Goal: Information Seeking & Learning: Learn about a topic

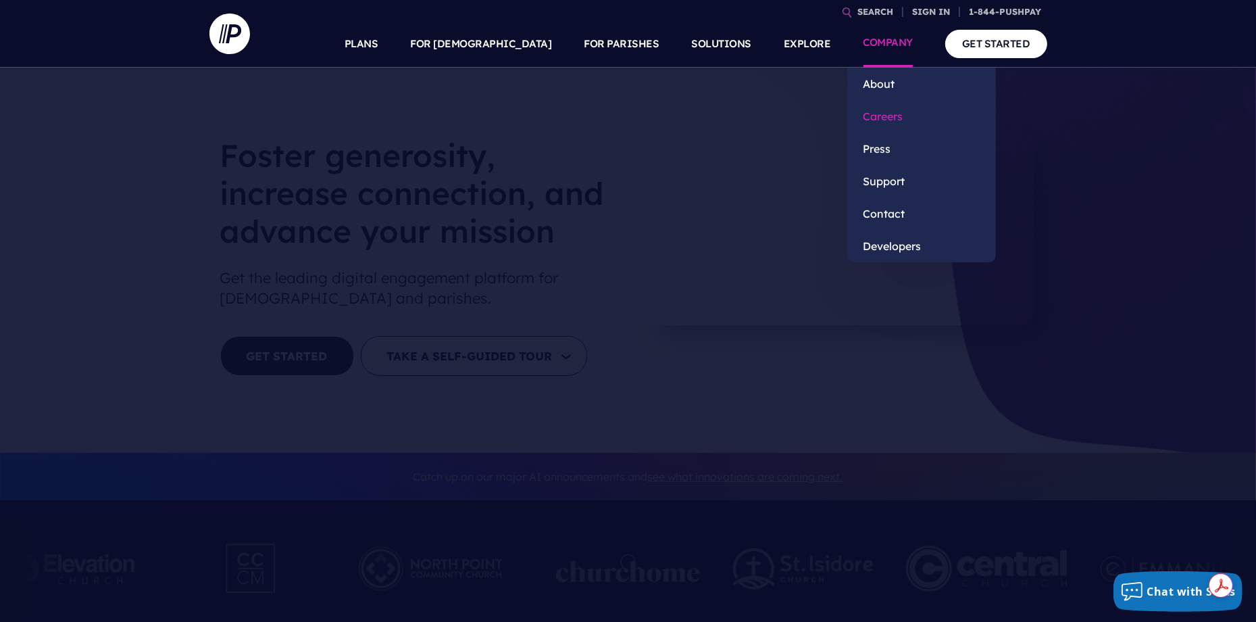
click at [897, 128] on link "Careers" at bounding box center [921, 116] width 149 height 32
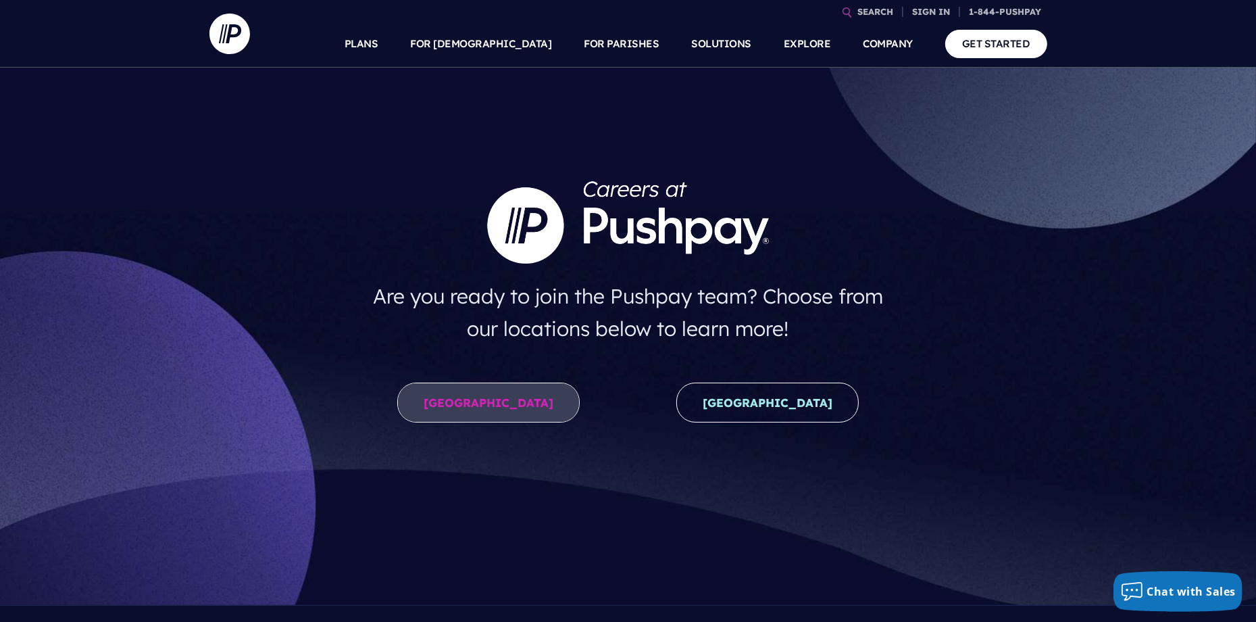
click at [516, 408] on link "United States" at bounding box center [488, 403] width 182 height 40
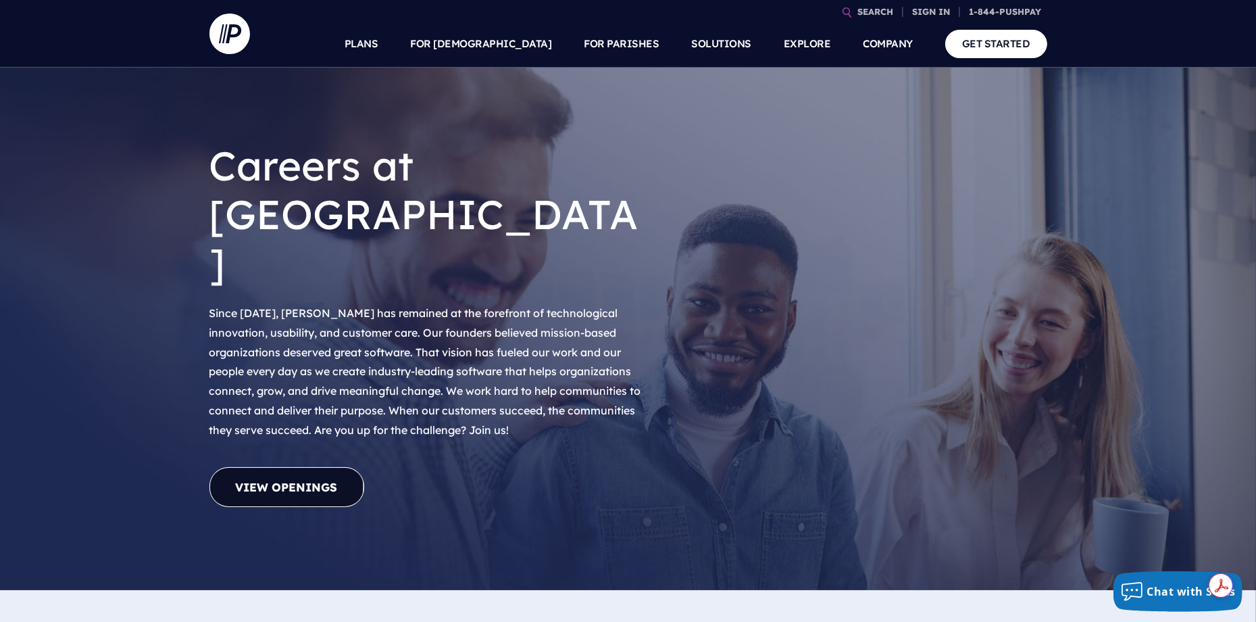
click at [301, 467] on link "View Openings" at bounding box center [287, 487] width 155 height 40
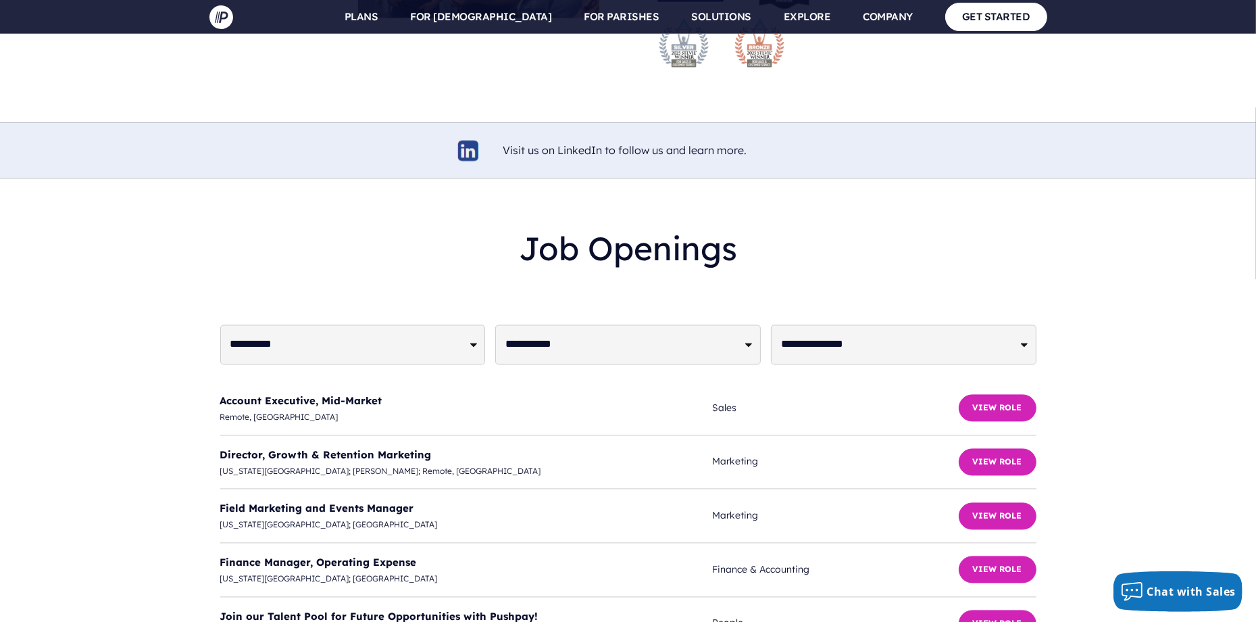
scroll to position [3145, 0]
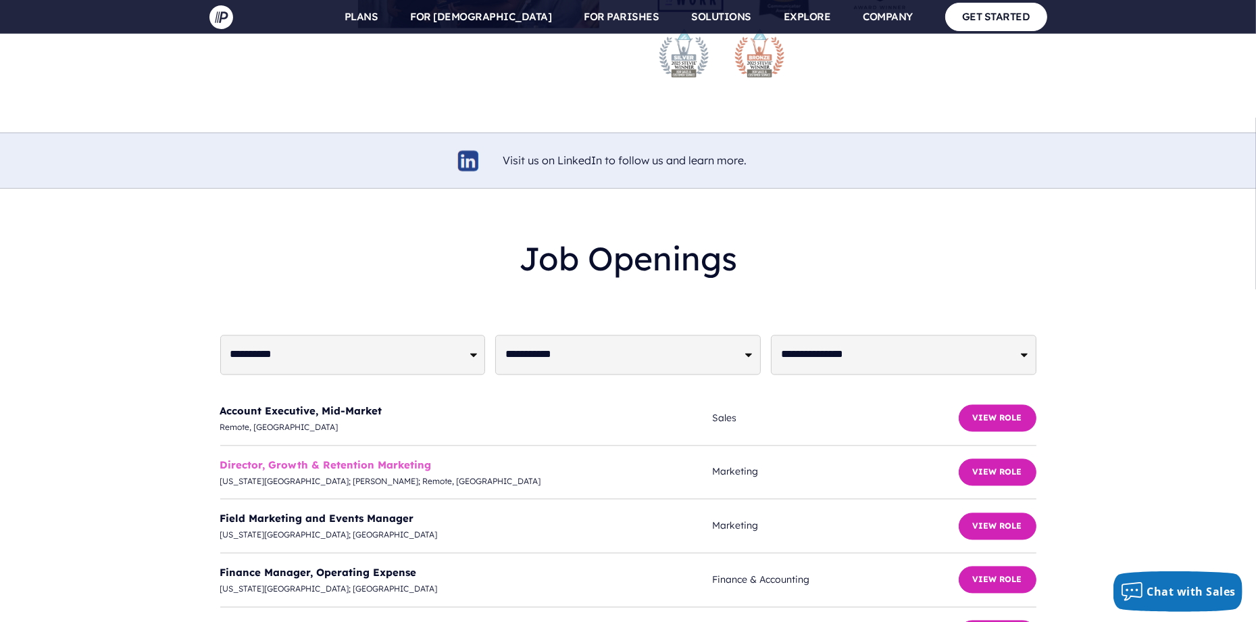
click at [389, 458] on link "Director, Growth & Retention Marketing" at bounding box center [326, 464] width 212 height 13
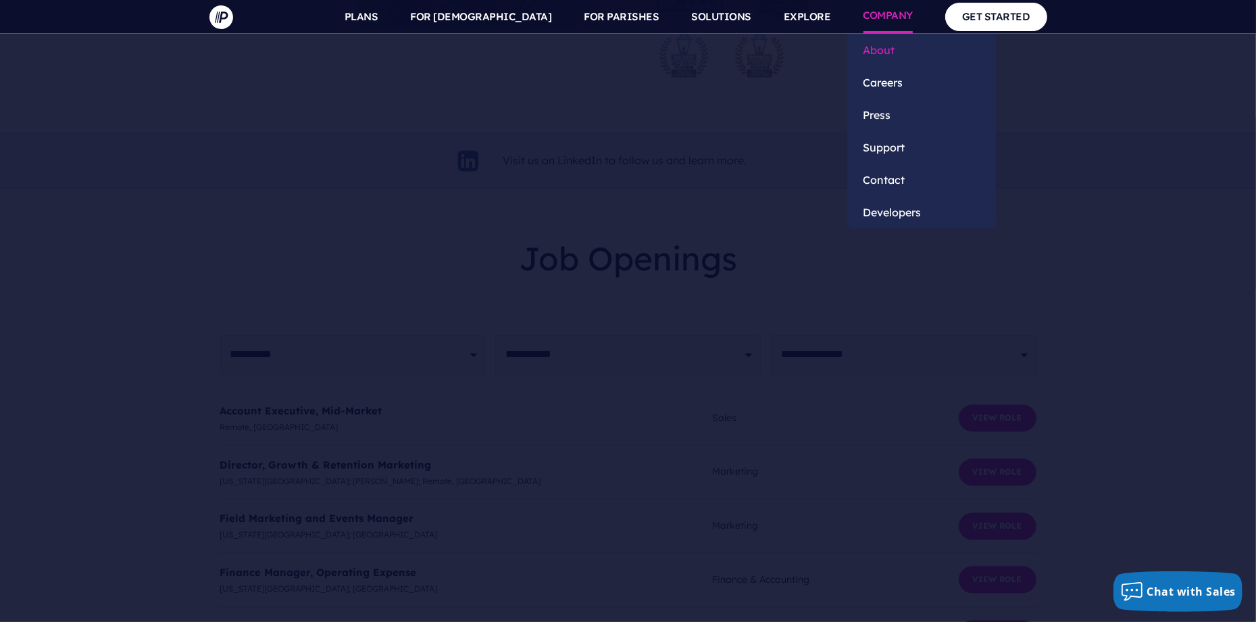
click at [884, 53] on link "About" at bounding box center [921, 50] width 149 height 32
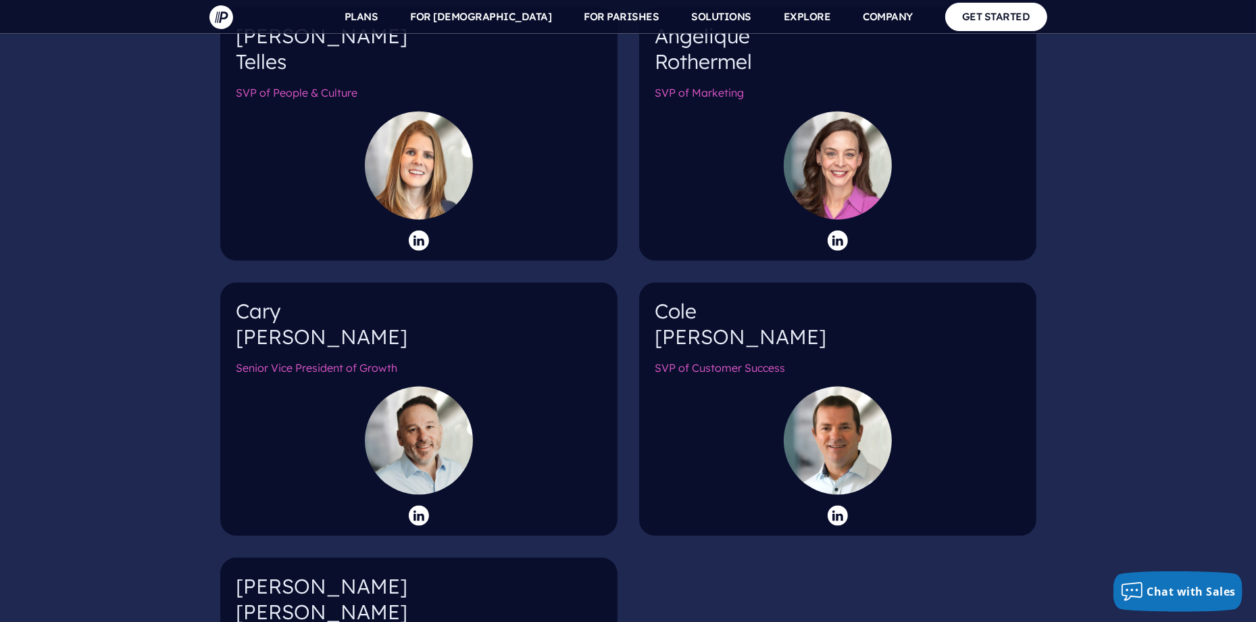
scroll to position [1892, 0]
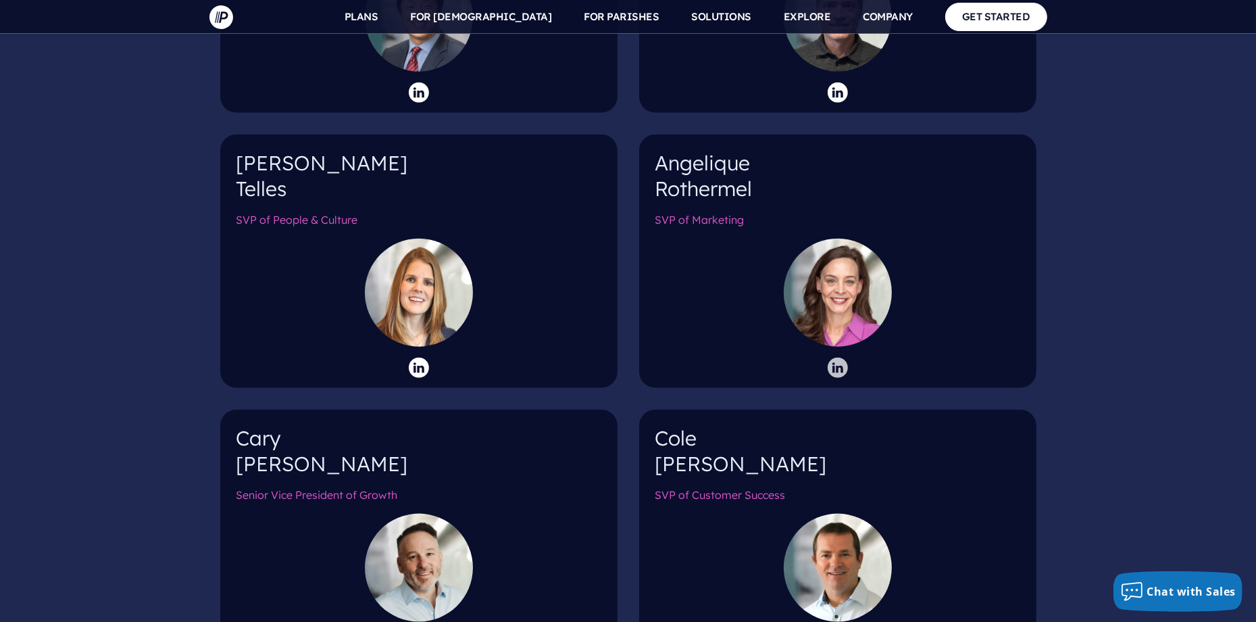
click at [836, 358] on icon at bounding box center [838, 368] width 20 height 20
